Goal: Task Accomplishment & Management: Manage account settings

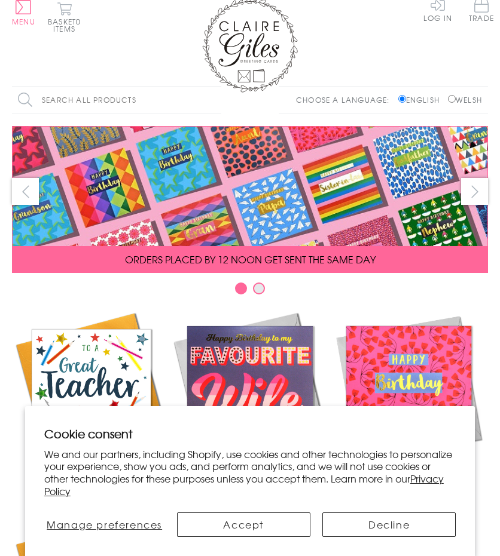
scroll to position [8, 0]
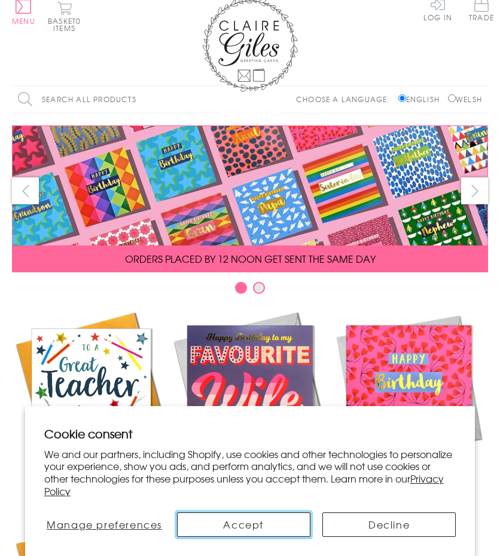
click at [277, 522] on button "Accept" at bounding box center [243, 525] width 133 height 25
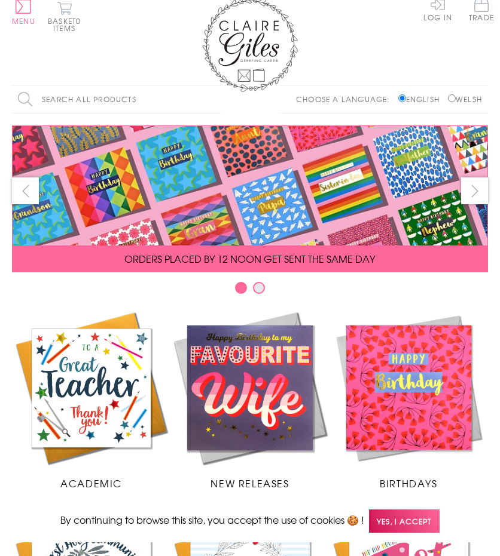
scroll to position [0, 0]
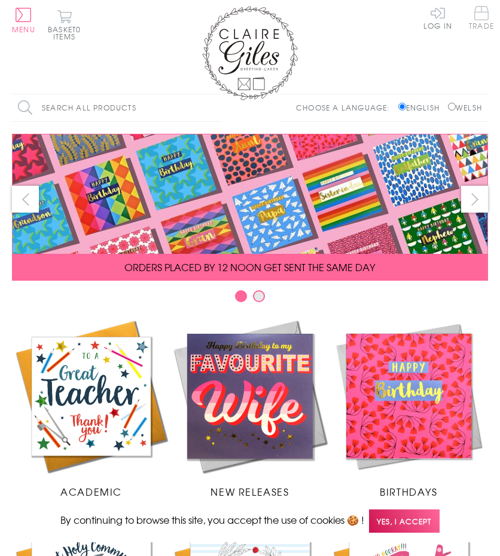
click at [476, 25] on span "Trade" at bounding box center [481, 17] width 25 height 23
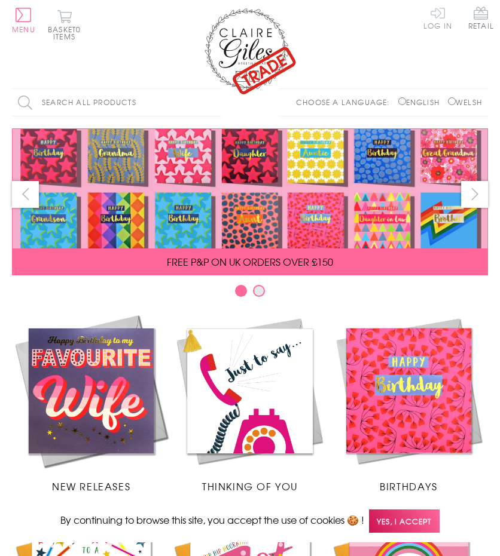
click at [432, 26] on link "Log In" at bounding box center [437, 17] width 29 height 23
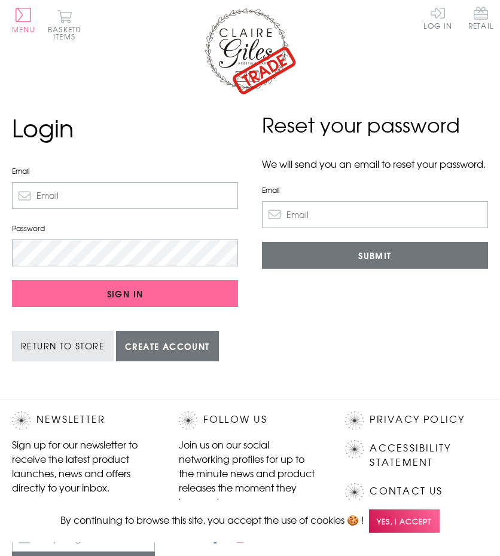
click at [328, 46] on div at bounding box center [250, 52] width 476 height 92
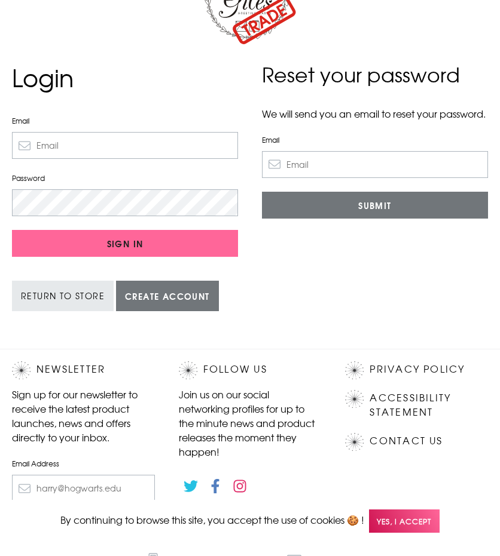
scroll to position [158, 0]
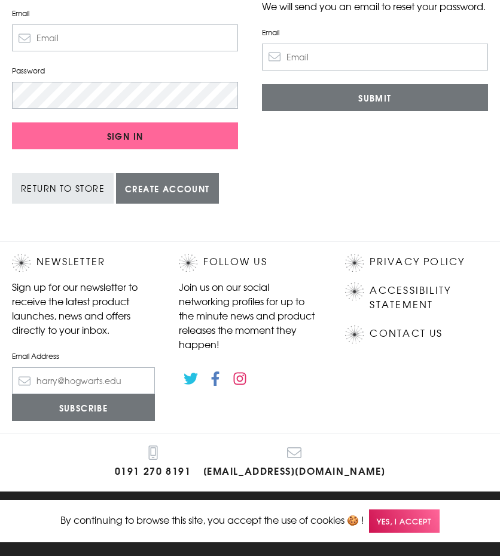
click at [226, 476] on div "0191 270 8191 info@clairegiles.com" at bounding box center [250, 462] width 500 height 59
